Goal: Task Accomplishment & Management: Use online tool/utility

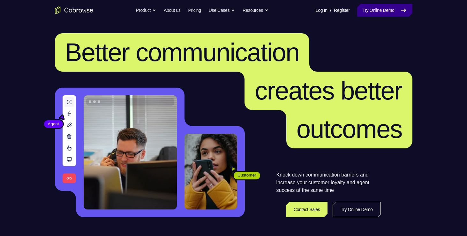
click at [384, 13] on link "Try Online Demo" at bounding box center [385, 10] width 55 height 13
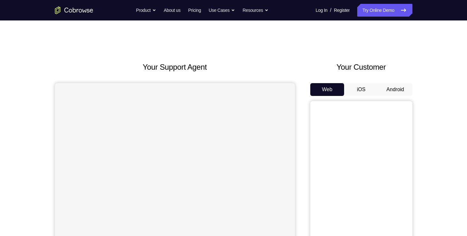
click at [395, 93] on button "Android" at bounding box center [396, 89] width 34 height 13
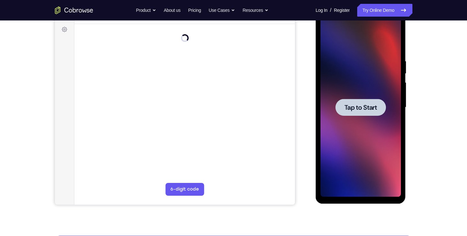
click at [384, 107] on div at bounding box center [361, 107] width 50 height 17
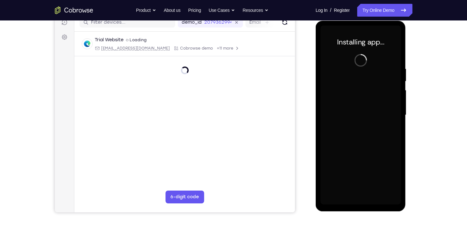
scroll to position [78, 0]
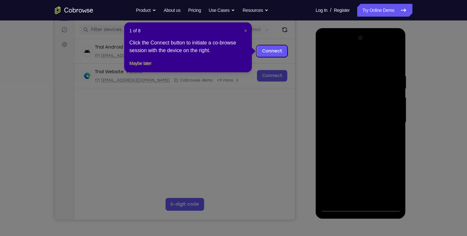
click at [245, 31] on span "×" at bounding box center [245, 30] width 3 height 5
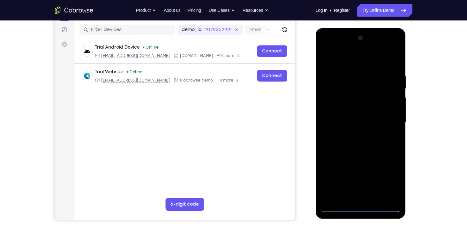
click at [366, 210] on div at bounding box center [361, 122] width 81 height 179
click at [386, 175] on div at bounding box center [361, 122] width 81 height 179
click at [323, 46] on div at bounding box center [361, 122] width 81 height 179
click at [385, 116] on div at bounding box center [361, 122] width 81 height 179
click at [353, 135] on div at bounding box center [361, 122] width 81 height 179
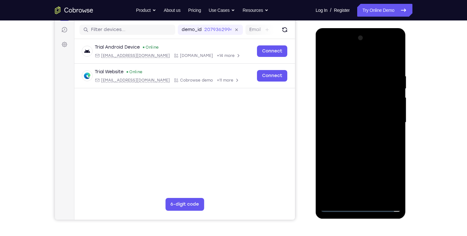
click at [355, 116] on div at bounding box center [361, 122] width 81 height 179
click at [355, 111] on div at bounding box center [361, 122] width 81 height 179
click at [349, 119] on div at bounding box center [361, 122] width 81 height 179
click at [378, 139] on div at bounding box center [361, 122] width 81 height 179
click at [389, 129] on div at bounding box center [361, 122] width 81 height 179
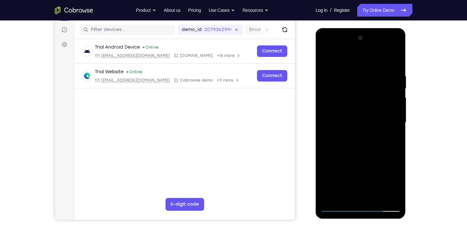
click at [395, 111] on div at bounding box center [361, 122] width 81 height 179
click at [340, 111] on div at bounding box center [361, 122] width 81 height 179
click at [344, 123] on div at bounding box center [361, 122] width 81 height 179
click at [394, 132] on div at bounding box center [361, 122] width 81 height 179
click at [372, 154] on div at bounding box center [361, 122] width 81 height 179
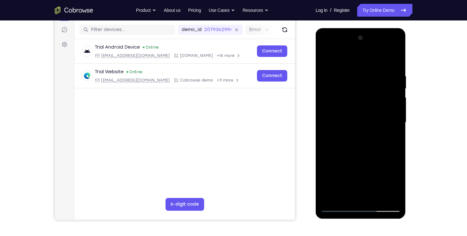
drag, startPoint x: 37, startPoint y: 43, endPoint x: 301, endPoint y: 120, distance: 274.7
click at [301, 120] on div "Your Support Agent Your Customer Web iOS Android" at bounding box center [234, 102] width 358 height 236
drag, startPoint x: 360, startPoint y: 60, endPoint x: 362, endPoint y: 18, distance: 42.9
drag, startPoint x: 46, startPoint y: -11, endPoint x: 311, endPoint y: 71, distance: 277.2
click at [311, 71] on div at bounding box center [362, 121] width 102 height 196
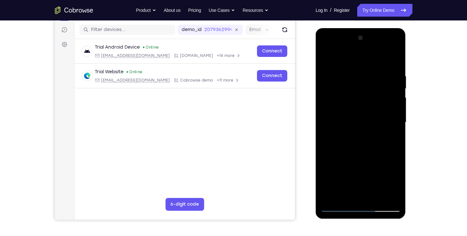
click at [387, 196] on div at bounding box center [361, 122] width 81 height 179
click at [391, 134] on div at bounding box center [361, 122] width 81 height 179
click at [394, 196] on div at bounding box center [361, 122] width 81 height 179
click at [395, 126] on div at bounding box center [361, 122] width 81 height 179
click at [384, 196] on div at bounding box center [361, 122] width 81 height 179
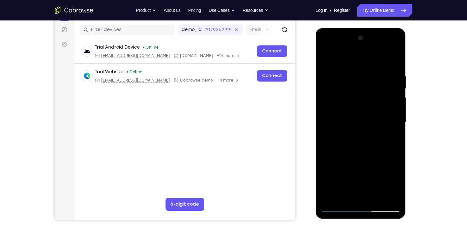
click at [391, 158] on div at bounding box center [361, 122] width 81 height 179
click at [390, 112] on div at bounding box center [361, 122] width 81 height 179
click at [392, 108] on div at bounding box center [361, 122] width 81 height 179
click at [385, 197] on div at bounding box center [361, 122] width 81 height 179
click at [389, 179] on div at bounding box center [361, 122] width 81 height 179
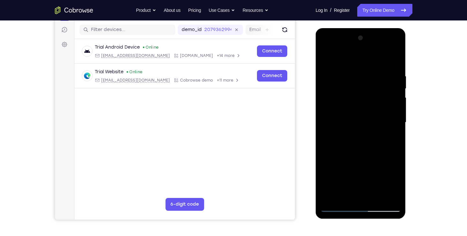
click at [386, 196] on div at bounding box center [361, 122] width 81 height 179
click at [395, 170] on div at bounding box center [361, 122] width 81 height 179
click at [396, 127] on div at bounding box center [361, 122] width 81 height 179
click at [330, 124] on div at bounding box center [361, 122] width 81 height 179
click at [394, 137] on div at bounding box center [361, 122] width 81 height 179
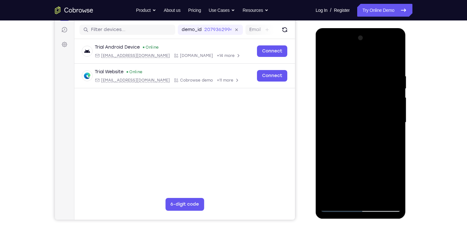
click at [394, 137] on div at bounding box center [361, 122] width 81 height 179
click at [393, 129] on div at bounding box center [361, 122] width 81 height 179
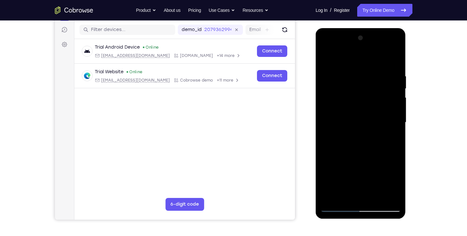
click at [393, 129] on div at bounding box center [361, 122] width 81 height 179
click at [373, 134] on div at bounding box center [361, 122] width 81 height 179
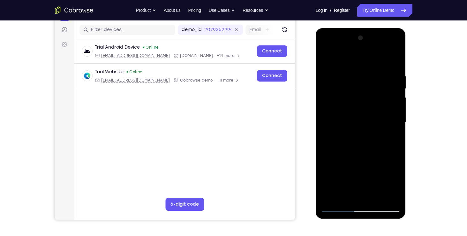
click at [392, 119] on div at bounding box center [361, 122] width 81 height 179
click at [392, 83] on div at bounding box center [361, 122] width 81 height 179
drag, startPoint x: 70, startPoint y: 166, endPoint x: 417, endPoint y: 205, distance: 348.8
click at [417, 205] on div "Your Support Agent Your Customer Web iOS Android Next Steps We’d be happy to gi…" at bounding box center [233, 153] width 409 height 421
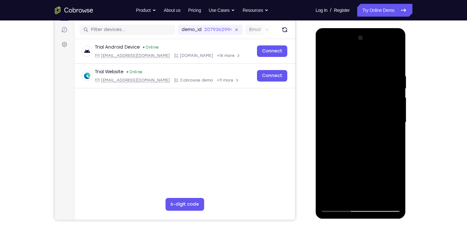
click at [397, 165] on div at bounding box center [361, 122] width 81 height 179
click at [391, 114] on div at bounding box center [361, 122] width 81 height 179
click at [394, 58] on div at bounding box center [361, 122] width 81 height 179
click at [395, 56] on div at bounding box center [361, 122] width 81 height 179
click at [397, 58] on div at bounding box center [361, 122] width 81 height 179
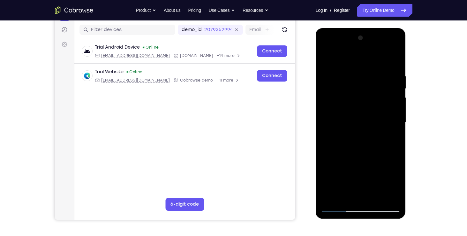
click at [329, 91] on div at bounding box center [361, 122] width 81 height 179
click at [371, 80] on div at bounding box center [361, 122] width 81 height 179
click at [360, 155] on div at bounding box center [361, 122] width 81 height 179
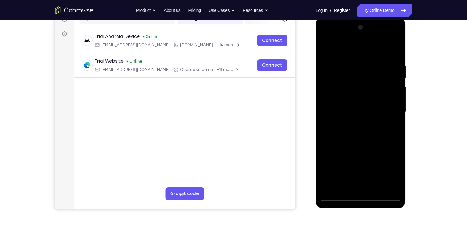
scroll to position [83, 0]
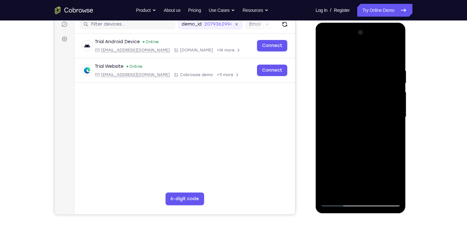
click at [343, 186] on div at bounding box center [361, 116] width 81 height 179
click at [392, 133] on div at bounding box center [361, 116] width 81 height 179
click at [328, 54] on div at bounding box center [361, 116] width 81 height 179
click at [358, 170] on div at bounding box center [361, 116] width 81 height 179
drag, startPoint x: 361, startPoint y: 160, endPoint x: 392, endPoint y: 173, distance: 33.9
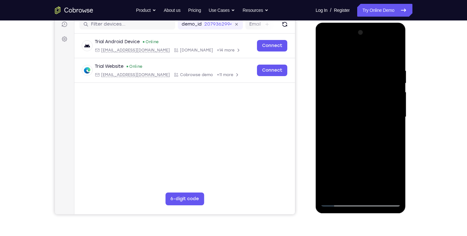
click at [392, 173] on div at bounding box center [361, 116] width 81 height 179
click at [358, 135] on div at bounding box center [361, 116] width 81 height 179
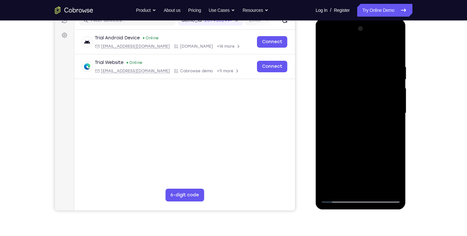
scroll to position [87, 0]
click at [397, 46] on div at bounding box center [361, 113] width 81 height 179
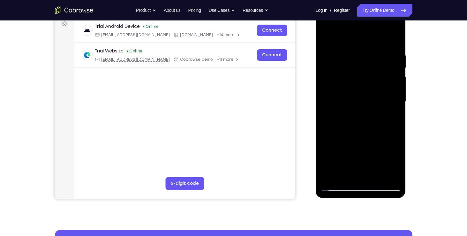
scroll to position [100, 0]
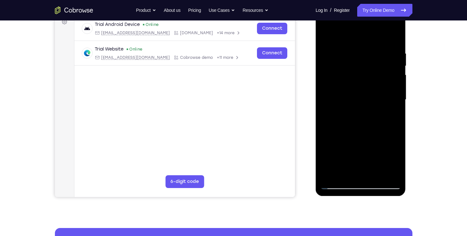
click at [329, 34] on div at bounding box center [361, 99] width 81 height 179
click at [355, 123] on div at bounding box center [361, 99] width 81 height 179
click at [350, 172] on div at bounding box center [361, 99] width 81 height 179
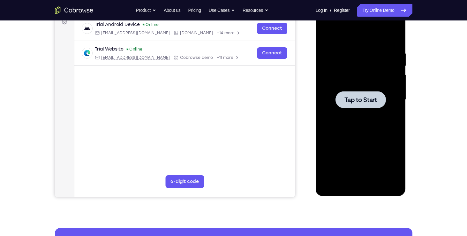
click at [349, 109] on div at bounding box center [361, 99] width 81 height 179
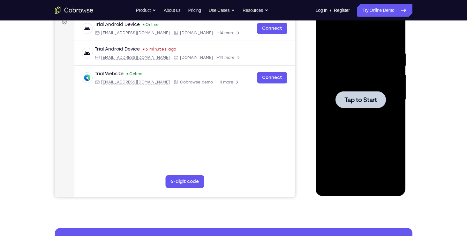
click at [359, 103] on span "Tap to Start" at bounding box center [361, 99] width 33 height 6
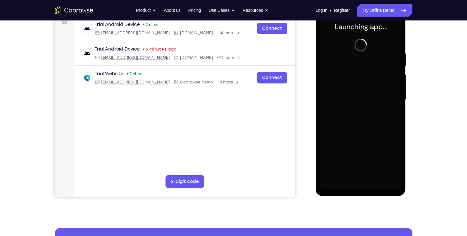
drag, startPoint x: 51, startPoint y: 88, endPoint x: 432, endPoint y: 77, distance: 381.0
click at [432, 77] on div "Your Support Agent Your Customer Web iOS Android Next Steps We’d be happy to gi…" at bounding box center [233, 130] width 409 height 421
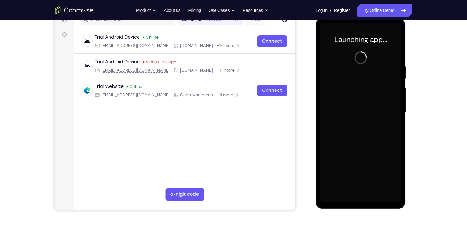
scroll to position [82, 0]
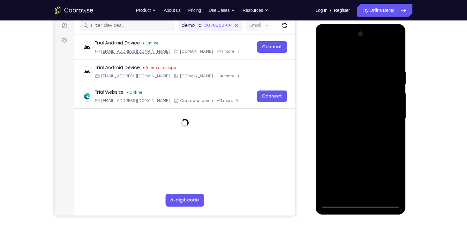
click at [362, 205] on div at bounding box center [361, 118] width 81 height 179
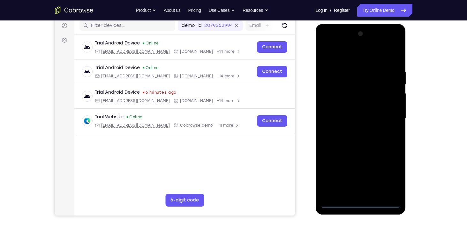
click at [388, 176] on div at bounding box center [361, 118] width 81 height 179
click at [328, 45] on div at bounding box center [361, 118] width 81 height 179
click at [391, 112] on div at bounding box center [361, 118] width 81 height 179
click at [356, 129] on div at bounding box center [361, 118] width 81 height 179
click at [360, 114] on div at bounding box center [361, 118] width 81 height 179
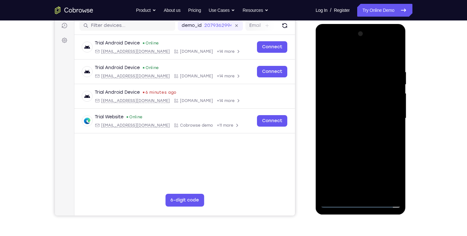
click at [361, 109] on div at bounding box center [361, 118] width 81 height 179
click at [373, 119] on div at bounding box center [361, 118] width 81 height 179
click at [368, 145] on div at bounding box center [361, 118] width 81 height 179
click at [395, 128] on div at bounding box center [361, 118] width 81 height 179
click at [369, 118] on div at bounding box center [361, 118] width 81 height 179
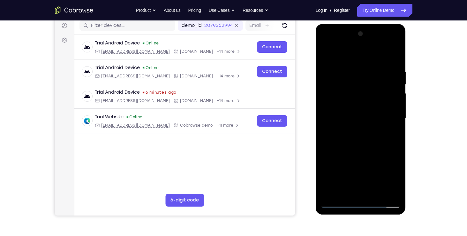
click at [379, 145] on div at bounding box center [361, 118] width 81 height 179
click at [384, 139] on div at bounding box center [361, 118] width 81 height 179
click at [348, 145] on div at bounding box center [361, 118] width 81 height 179
click at [331, 129] on div at bounding box center [361, 118] width 81 height 179
click at [335, 119] on div at bounding box center [361, 118] width 81 height 179
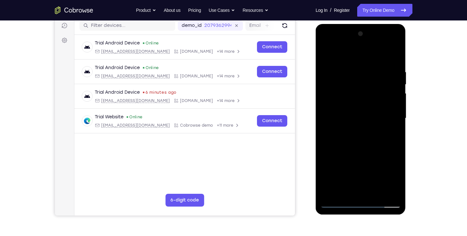
click at [353, 145] on div at bounding box center [361, 118] width 81 height 179
click at [353, 140] on div at bounding box center [361, 118] width 81 height 179
click at [354, 141] on div at bounding box center [361, 118] width 81 height 179
click at [360, 117] on div at bounding box center [361, 118] width 81 height 179
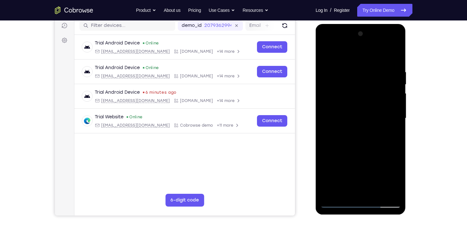
click at [371, 140] on div at bounding box center [361, 118] width 81 height 179
click at [382, 135] on div at bounding box center [361, 118] width 81 height 179
click at [396, 64] on div at bounding box center [361, 118] width 81 height 179
click at [375, 189] on div at bounding box center [361, 118] width 81 height 179
click at [382, 152] on div at bounding box center [361, 118] width 81 height 179
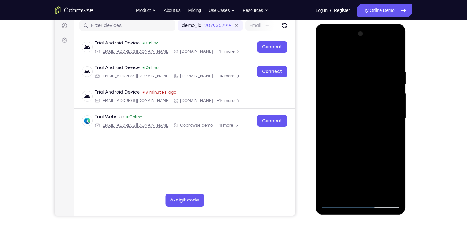
drag, startPoint x: 376, startPoint y: 117, endPoint x: 387, endPoint y: 118, distance: 10.7
click at [387, 118] on div at bounding box center [361, 118] width 81 height 179
click at [349, 192] on div at bounding box center [361, 118] width 81 height 179
click at [395, 180] on div at bounding box center [361, 118] width 81 height 179
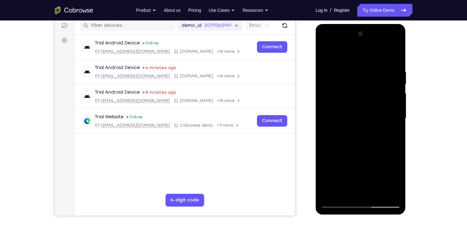
click at [395, 180] on div at bounding box center [361, 118] width 81 height 179
click at [399, 181] on div at bounding box center [361, 118] width 81 height 179
click at [392, 136] on div at bounding box center [361, 118] width 81 height 179
click at [396, 179] on div at bounding box center [361, 118] width 81 height 179
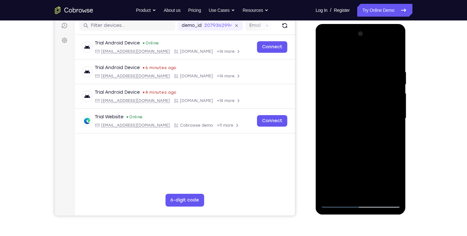
click at [390, 133] on div at bounding box center [361, 118] width 81 height 179
click at [394, 178] on div at bounding box center [361, 118] width 81 height 179
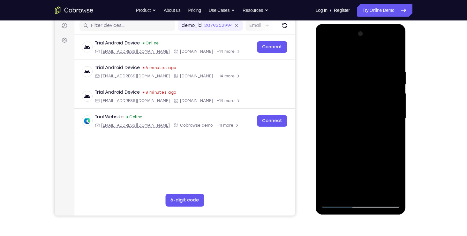
click at [396, 177] on div at bounding box center [361, 118] width 81 height 179
click at [395, 181] on div at bounding box center [361, 118] width 81 height 179
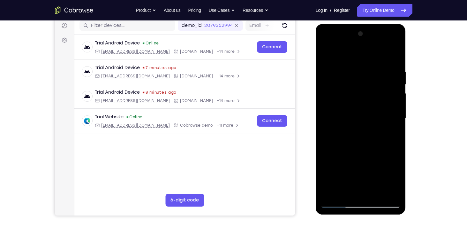
click at [392, 132] on div at bounding box center [361, 118] width 81 height 179
click at [393, 134] on div at bounding box center [361, 118] width 81 height 179
click at [344, 135] on div at bounding box center [361, 118] width 81 height 179
click at [357, 135] on div at bounding box center [361, 118] width 81 height 179
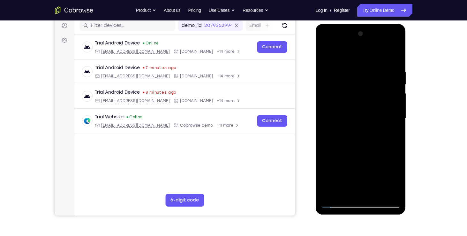
click at [390, 135] on div at bounding box center [361, 118] width 81 height 179
click at [397, 180] on div at bounding box center [361, 118] width 81 height 179
click at [394, 179] on div at bounding box center [361, 118] width 81 height 179
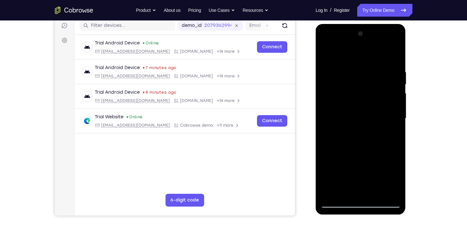
click at [393, 134] on div at bounding box center [361, 118] width 81 height 179
click at [326, 52] on div at bounding box center [361, 118] width 81 height 179
click at [355, 130] on div at bounding box center [361, 118] width 81 height 179
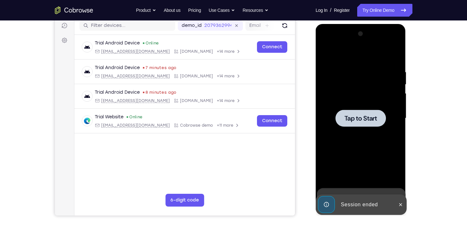
click at [364, 116] on span "Tap to Start" at bounding box center [361, 118] width 33 height 6
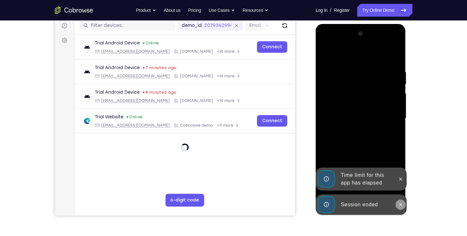
click at [402, 206] on icon at bounding box center [401, 204] width 3 height 3
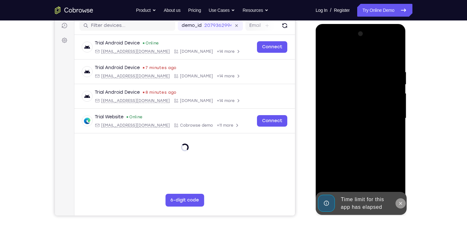
click at [400, 201] on icon at bounding box center [400, 203] width 5 height 5
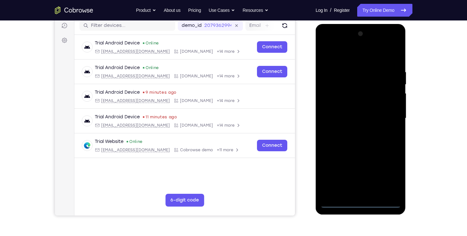
click at [359, 205] on div at bounding box center [361, 118] width 81 height 179
click at [389, 173] on div at bounding box center [361, 118] width 81 height 179
click at [325, 42] on div at bounding box center [361, 118] width 81 height 179
click at [390, 116] on div at bounding box center [361, 118] width 81 height 179
click at [354, 131] on div at bounding box center [361, 118] width 81 height 179
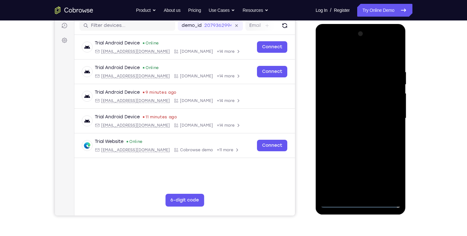
click at [363, 113] on div at bounding box center [361, 118] width 81 height 179
click at [378, 103] on div at bounding box center [361, 118] width 81 height 179
click at [396, 104] on div at bounding box center [361, 118] width 81 height 179
click at [348, 107] on div at bounding box center [361, 118] width 81 height 179
click at [329, 106] on div at bounding box center [361, 118] width 81 height 179
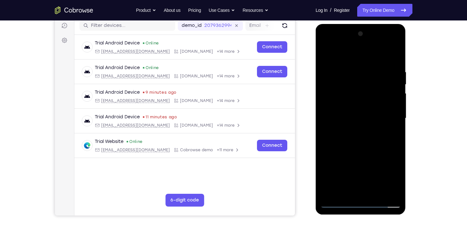
click at [338, 118] on div at bounding box center [361, 118] width 81 height 179
click at [354, 139] on div at bounding box center [361, 118] width 81 height 179
click at [381, 146] on div at bounding box center [361, 118] width 81 height 179
click at [374, 193] on div at bounding box center [361, 118] width 81 height 179
click at [373, 154] on div at bounding box center [361, 118] width 81 height 179
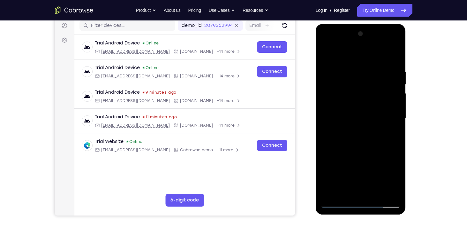
click at [373, 116] on div at bounding box center [361, 118] width 81 height 179
click at [396, 179] on div at bounding box center [361, 118] width 81 height 179
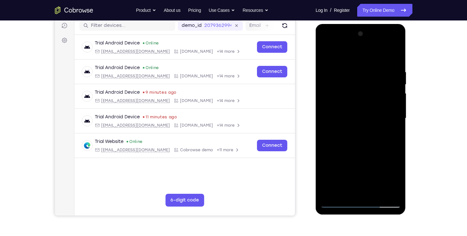
click at [396, 179] on div at bounding box center [361, 118] width 81 height 179
click at [391, 134] on div at bounding box center [361, 118] width 81 height 179
click at [329, 57] on div at bounding box center [361, 118] width 81 height 179
click at [372, 128] on div at bounding box center [361, 118] width 81 height 179
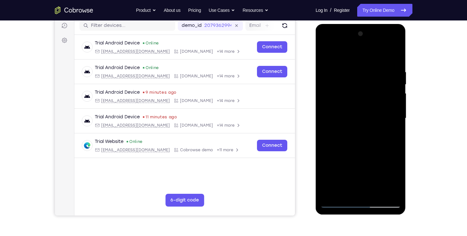
click at [358, 189] on div at bounding box center [361, 118] width 81 height 179
click at [393, 134] on div at bounding box center [361, 118] width 81 height 179
click at [327, 54] on div at bounding box center [361, 118] width 81 height 179
click at [360, 142] on div at bounding box center [361, 118] width 81 height 179
click at [349, 191] on div at bounding box center [361, 118] width 81 height 179
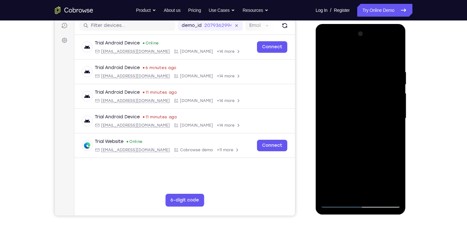
click at [391, 133] on div at bounding box center [361, 118] width 81 height 179
click at [397, 181] on div at bounding box center [361, 118] width 81 height 179
click at [394, 133] on div at bounding box center [361, 118] width 81 height 179
click at [330, 57] on div at bounding box center [361, 118] width 81 height 179
click at [392, 160] on div at bounding box center [361, 118] width 81 height 179
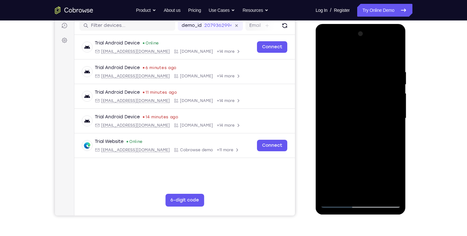
click at [326, 55] on div at bounding box center [361, 118] width 81 height 179
click at [397, 85] on div at bounding box center [361, 118] width 81 height 179
click at [338, 90] on div at bounding box center [361, 118] width 81 height 179
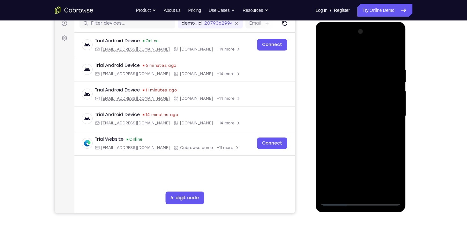
click at [410, 135] on div at bounding box center [362, 115] width 102 height 196
click at [372, 142] on div at bounding box center [361, 116] width 81 height 179
click at [335, 86] on div at bounding box center [361, 116] width 81 height 179
click at [330, 119] on div at bounding box center [361, 116] width 81 height 179
click at [333, 169] on div at bounding box center [361, 116] width 81 height 179
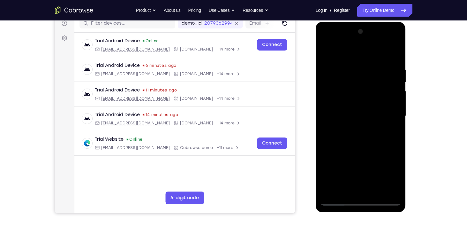
click at [346, 167] on div at bounding box center [361, 116] width 81 height 179
click at [379, 115] on div at bounding box center [361, 116] width 81 height 179
click at [326, 52] on div at bounding box center [361, 116] width 81 height 179
click at [395, 68] on div at bounding box center [361, 116] width 81 height 179
click at [349, 143] on div at bounding box center [361, 116] width 81 height 179
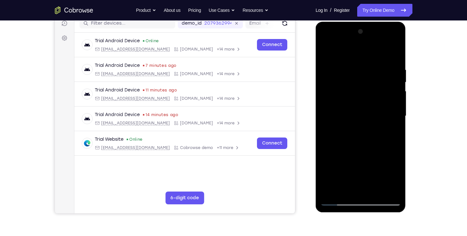
click at [349, 143] on div at bounding box center [361, 116] width 81 height 179
click at [395, 58] on div at bounding box center [361, 116] width 81 height 179
click at [397, 98] on div at bounding box center [361, 116] width 81 height 179
drag, startPoint x: 384, startPoint y: 64, endPoint x: 318, endPoint y: 75, distance: 66.7
click at [318, 75] on div at bounding box center [361, 117] width 90 height 190
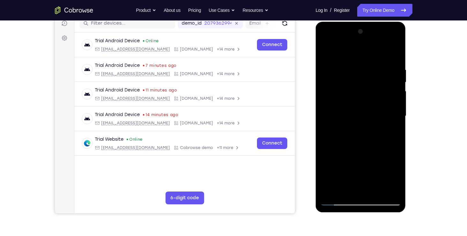
drag, startPoint x: 382, startPoint y: 65, endPoint x: 343, endPoint y: 67, distance: 39.7
click at [343, 67] on div at bounding box center [361, 116] width 81 height 179
click at [349, 67] on div at bounding box center [361, 116] width 81 height 179
click at [386, 191] on div at bounding box center [361, 116] width 81 height 179
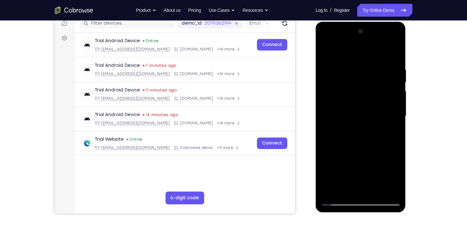
click at [330, 161] on div at bounding box center [361, 116] width 81 height 179
click at [385, 189] on div at bounding box center [361, 116] width 81 height 179
click at [388, 166] on div at bounding box center [361, 116] width 81 height 179
click at [392, 158] on div at bounding box center [361, 116] width 81 height 179
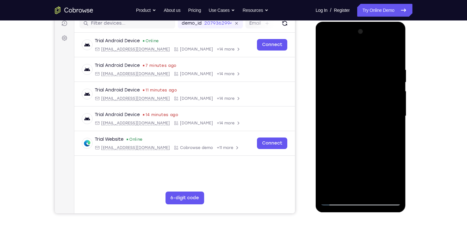
click at [392, 158] on div at bounding box center [361, 116] width 81 height 179
click at [388, 144] on div at bounding box center [361, 116] width 81 height 179
click at [388, 189] on div at bounding box center [361, 116] width 81 height 179
click at [327, 171] on div at bounding box center [361, 116] width 81 height 179
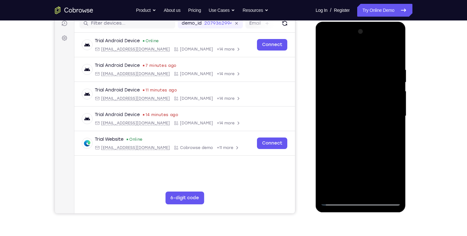
click at [397, 144] on div at bounding box center [361, 116] width 81 height 179
click at [395, 159] on div at bounding box center [361, 116] width 81 height 179
click at [386, 189] on div at bounding box center [361, 116] width 81 height 179
click at [393, 174] on div at bounding box center [361, 116] width 81 height 179
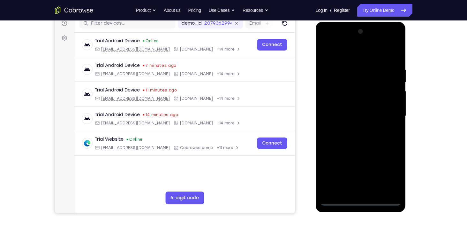
click at [389, 187] on div at bounding box center [361, 116] width 81 height 179
click at [390, 168] on div at bounding box center [361, 116] width 81 height 179
click at [387, 190] on div at bounding box center [361, 116] width 81 height 179
click at [391, 166] on div at bounding box center [361, 116] width 81 height 179
click at [388, 189] on div at bounding box center [361, 116] width 81 height 179
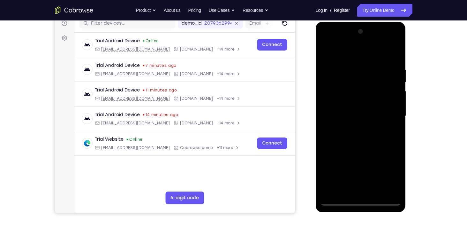
click at [390, 175] on div at bounding box center [361, 116] width 81 height 179
click at [386, 191] on div at bounding box center [361, 116] width 81 height 179
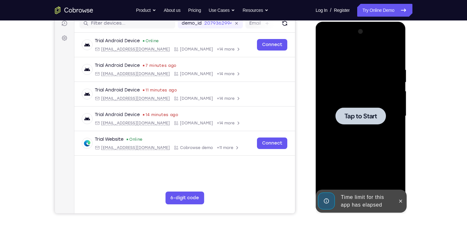
click at [366, 111] on div at bounding box center [361, 115] width 50 height 17
